Goal: Information Seeking & Learning: Learn about a topic

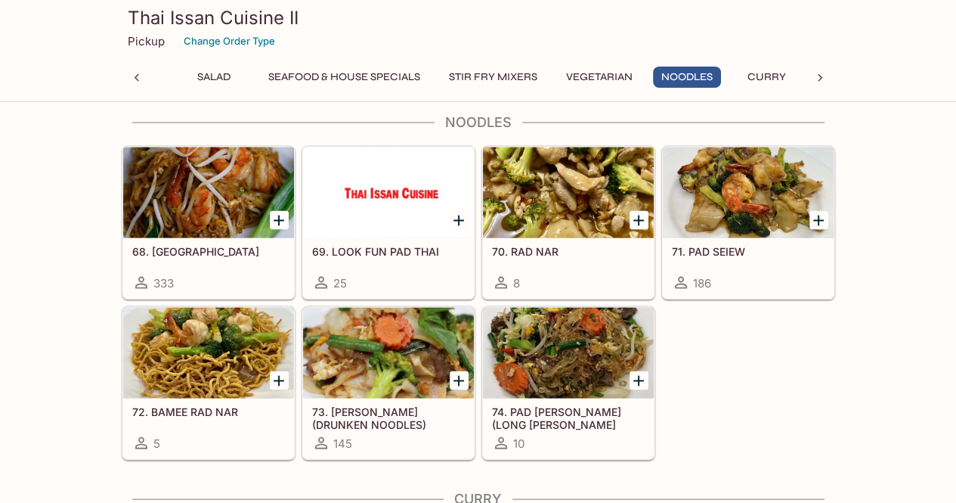
scroll to position [2597, 0]
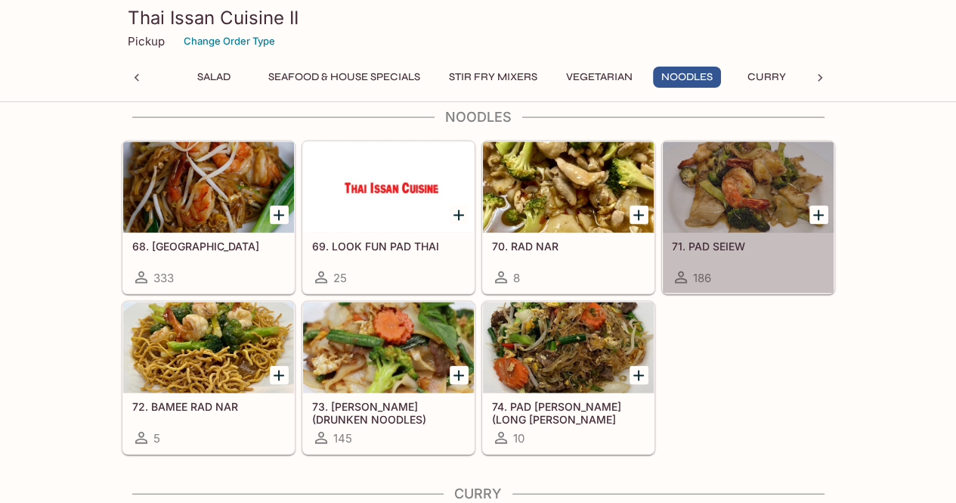
click at [729, 177] on div at bounding box center [748, 187] width 171 height 91
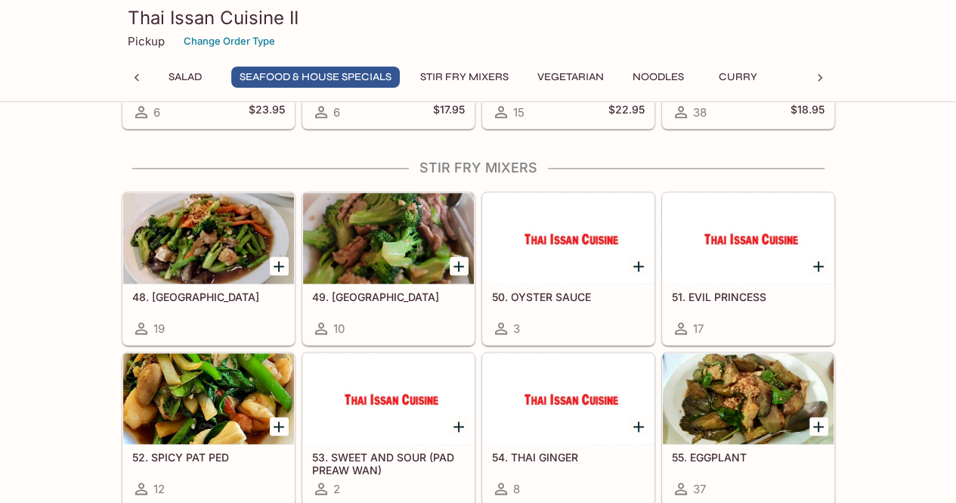
scroll to position [1628, 0]
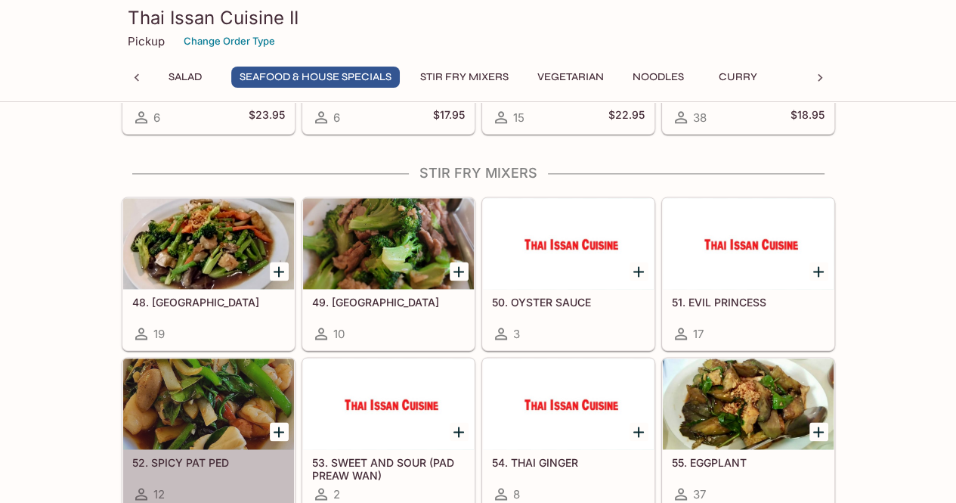
click at [209, 411] on div at bounding box center [208, 403] width 171 height 91
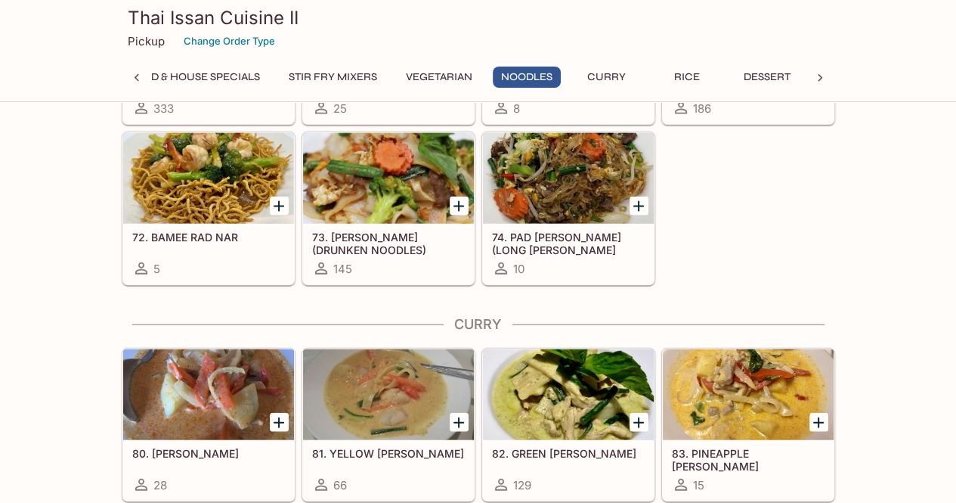
scroll to position [2763, 0]
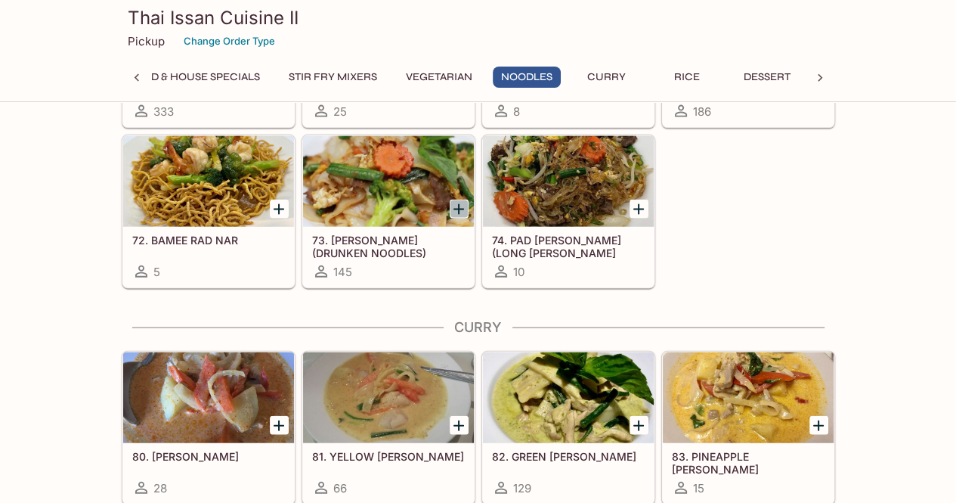
click at [456, 200] on icon "Add 73. KEE MAO (DRUNKEN NOODLES)" at bounding box center [459, 209] width 18 height 18
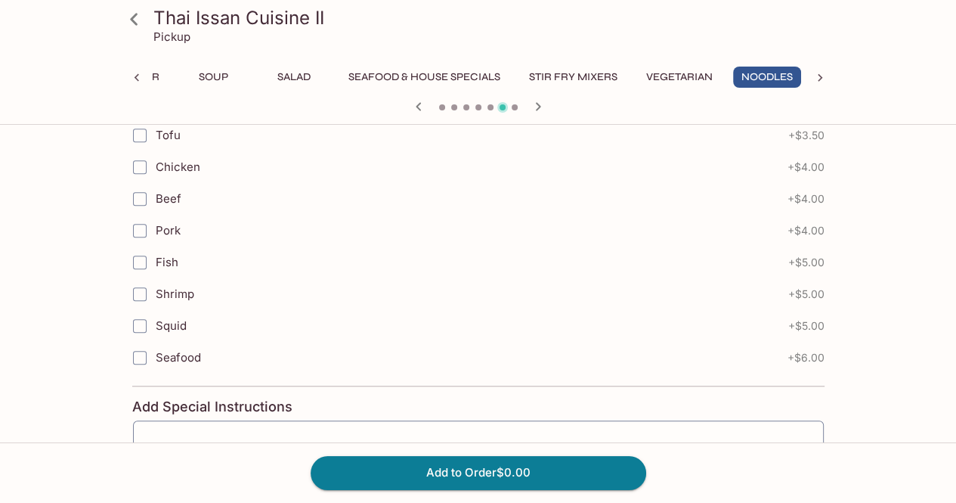
scroll to position [980, 0]
